Goal: Task Accomplishment & Management: Manage account settings

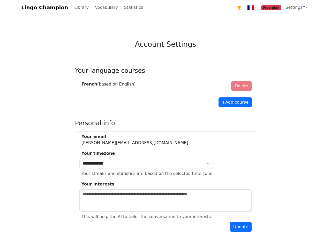
select select "**********"
